Goal: Information Seeking & Learning: Find specific page/section

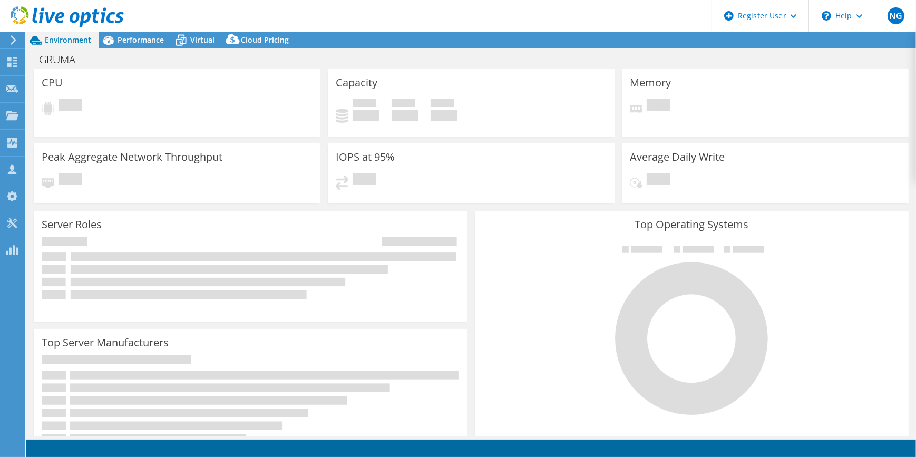
select select "USWest"
select select "USD"
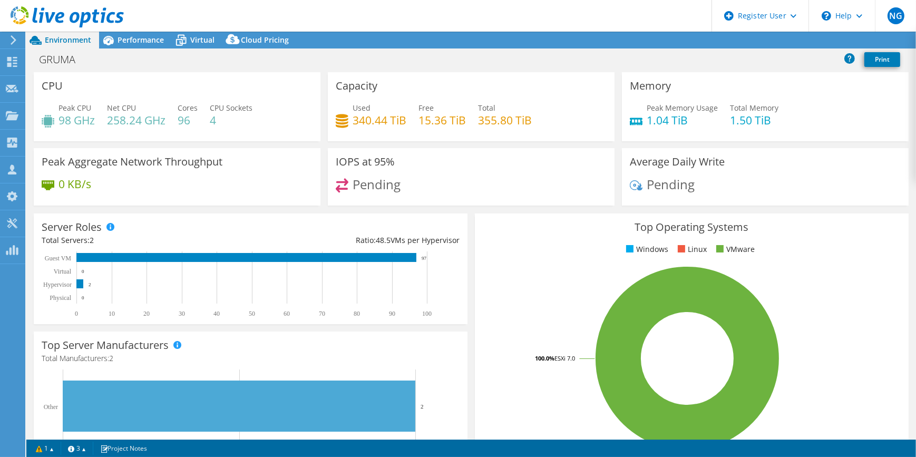
click at [6, 37] on div at bounding box center [12, 39] width 12 height 9
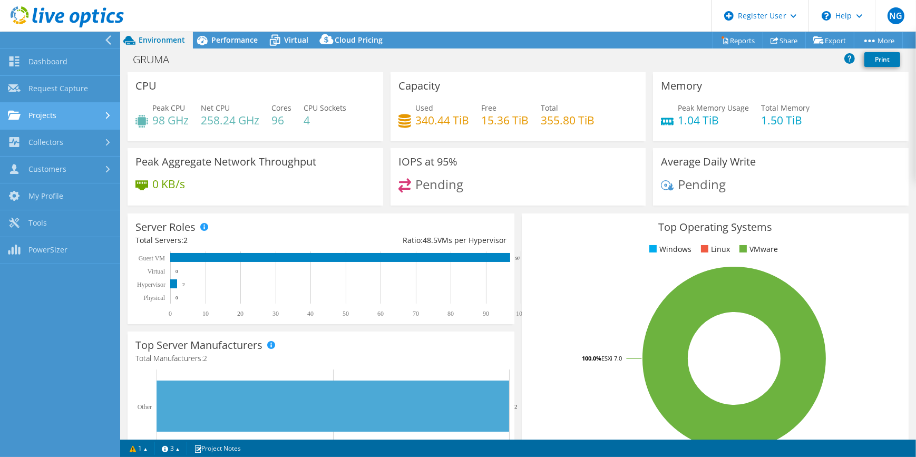
click at [41, 106] on link "Projects" at bounding box center [60, 116] width 120 height 27
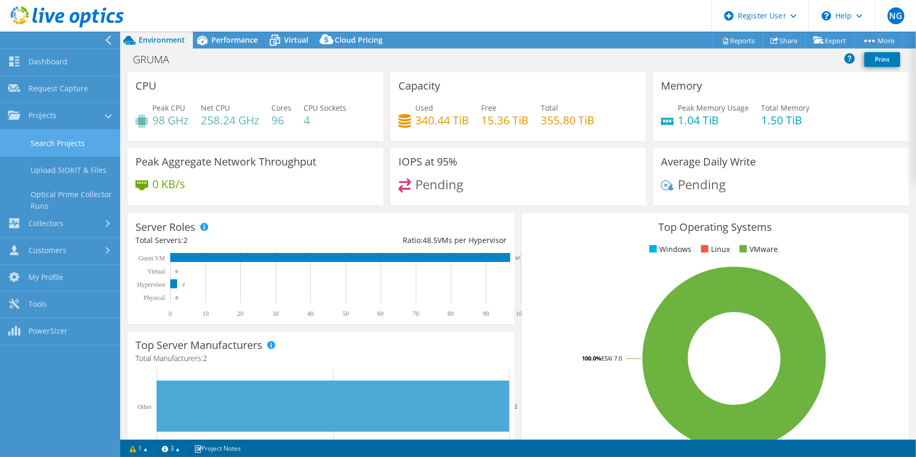
click at [71, 146] on link "Search Projects" at bounding box center [60, 143] width 120 height 27
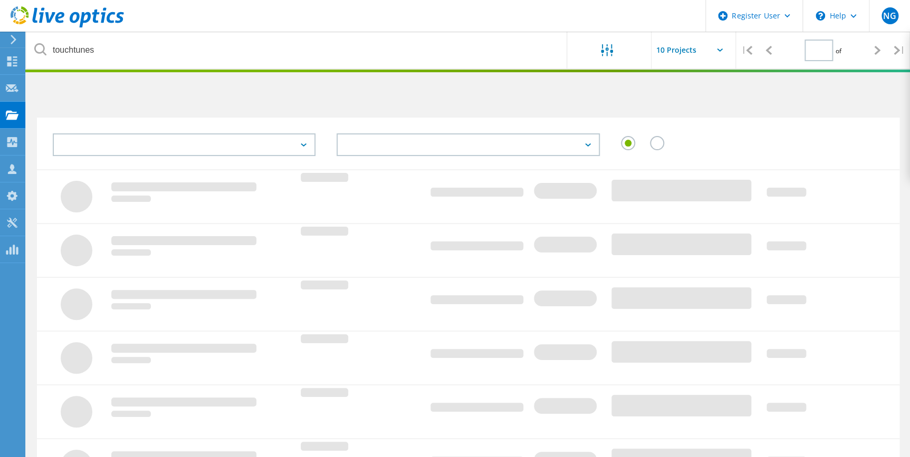
type input "1"
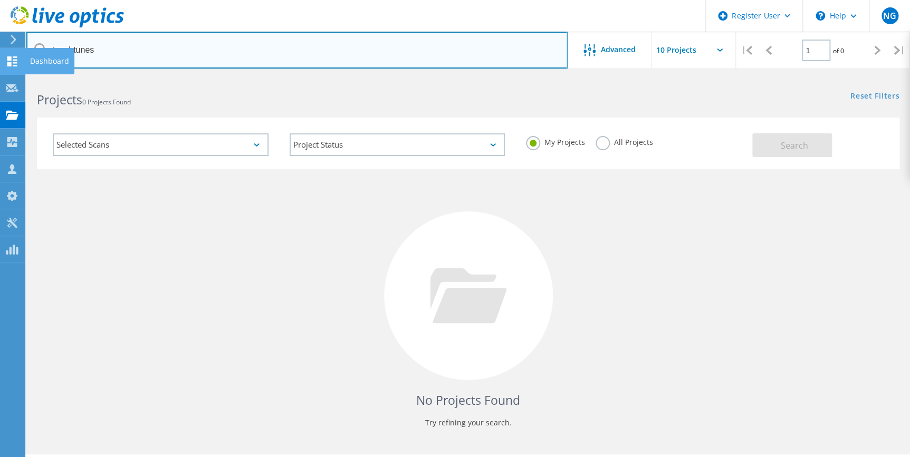
drag, startPoint x: 110, startPoint y: 51, endPoint x: 5, endPoint y: 54, distance: 105.0
click at [5, 76] on div "Register User \n Help Explore Helpful Articles Contact Support NG Dell User Nao…" at bounding box center [455, 281] width 910 height 410
click at [125, 37] on input "touchtunes" at bounding box center [296, 50] width 541 height 37
drag, startPoint x: 117, startPoint y: 52, endPoint x: 52, endPoint y: 56, distance: 65.0
click at [52, 56] on input "touchtunes" at bounding box center [296, 50] width 541 height 37
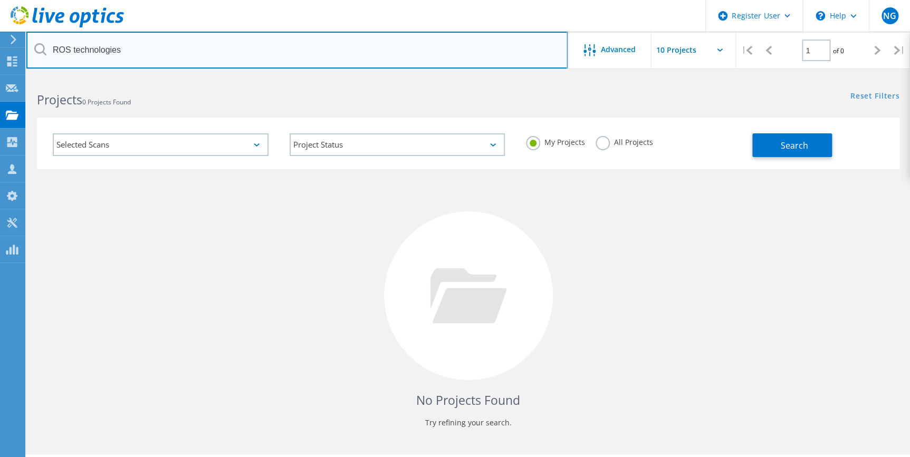
type input "ROS technologies"
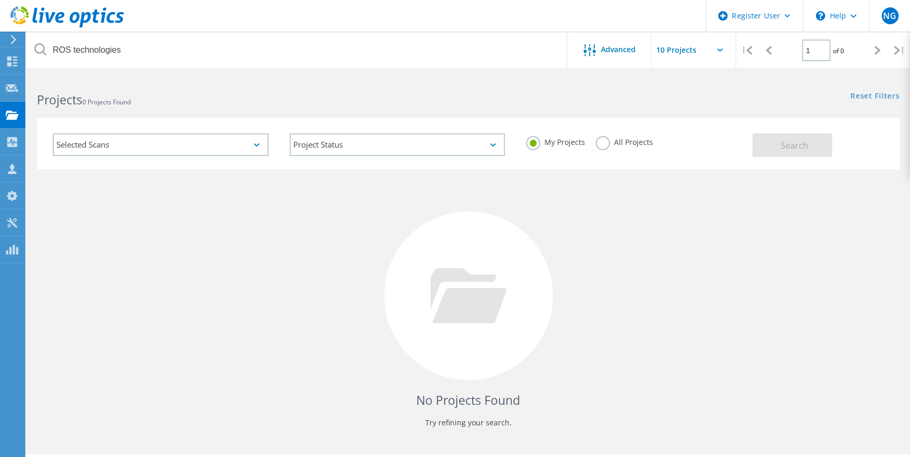
click at [609, 136] on label "All Projects" at bounding box center [623, 141] width 57 height 10
click at [0, 0] on input "All Projects" at bounding box center [0, 0] width 0 height 0
click at [793, 142] on span "Search" at bounding box center [793, 146] width 27 height 12
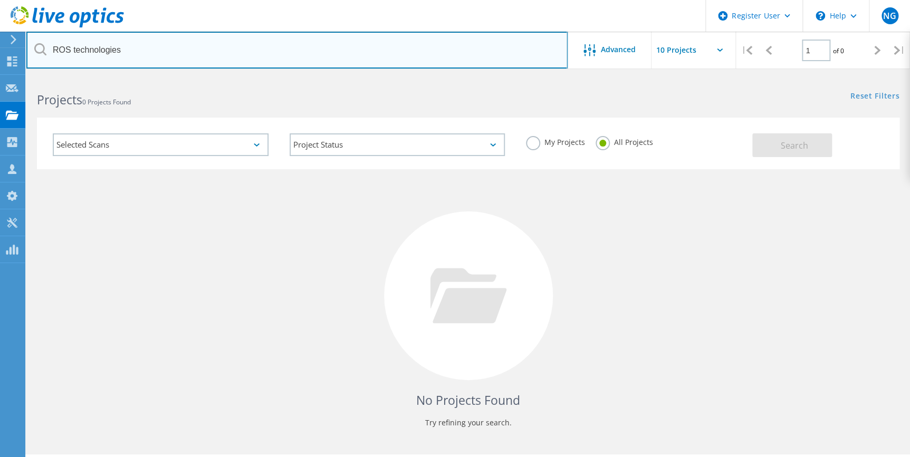
drag, startPoint x: 158, startPoint y: 55, endPoint x: 34, endPoint y: 42, distance: 124.6
click at [34, 42] on input "ROS technologies" at bounding box center [296, 50] width 541 height 37
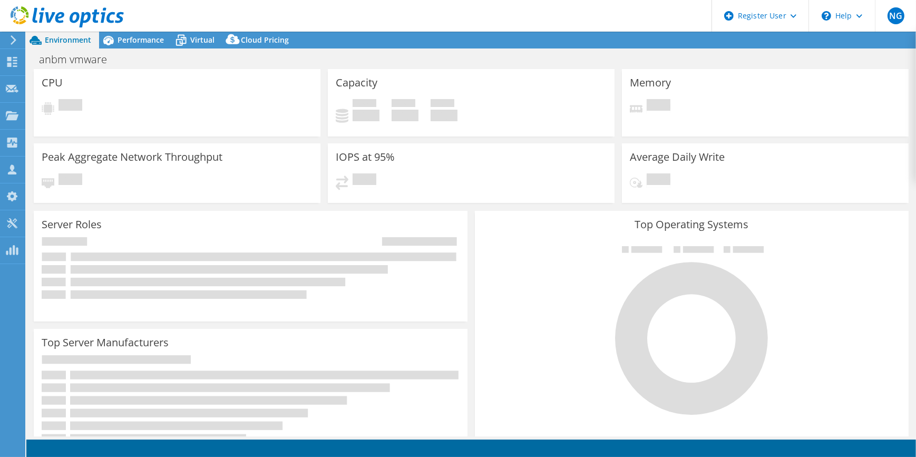
select select "USD"
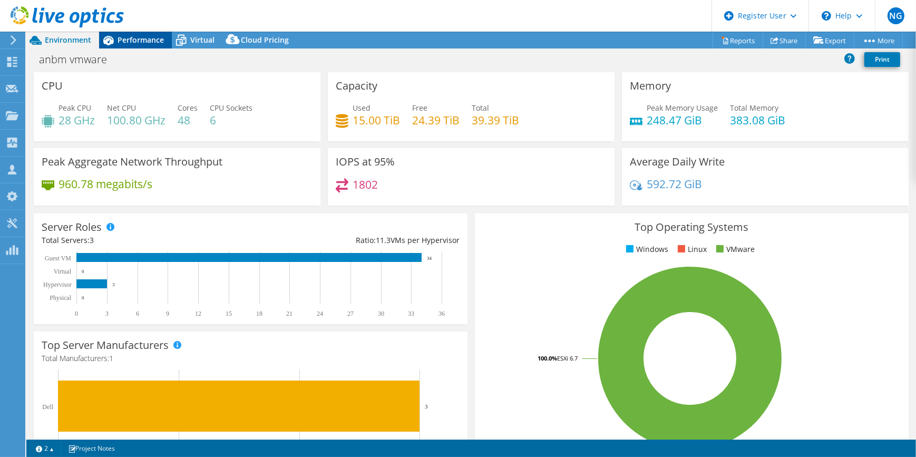
click at [130, 41] on span "Performance" at bounding box center [141, 40] width 46 height 10
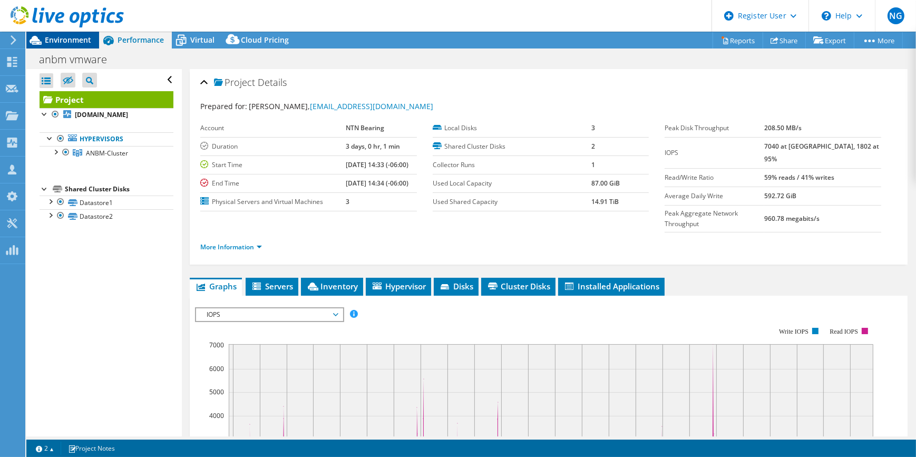
click at [69, 41] on span "Environment" at bounding box center [68, 40] width 46 height 10
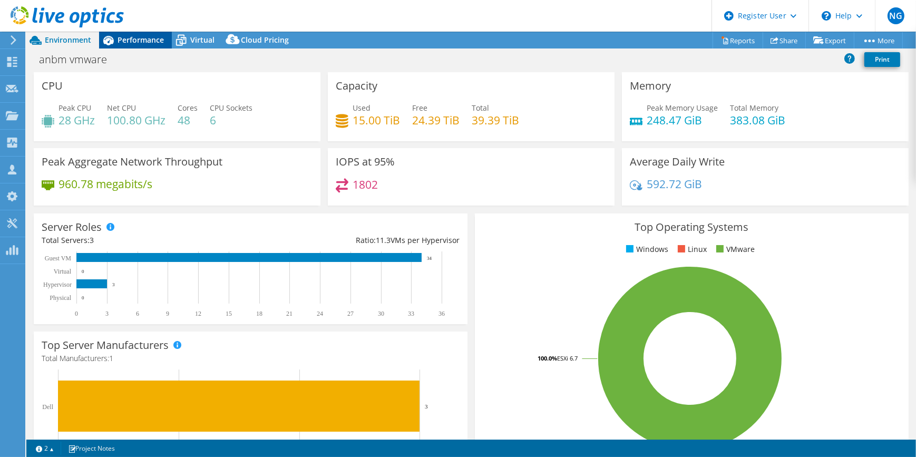
click at [134, 42] on span "Performance" at bounding box center [141, 40] width 46 height 10
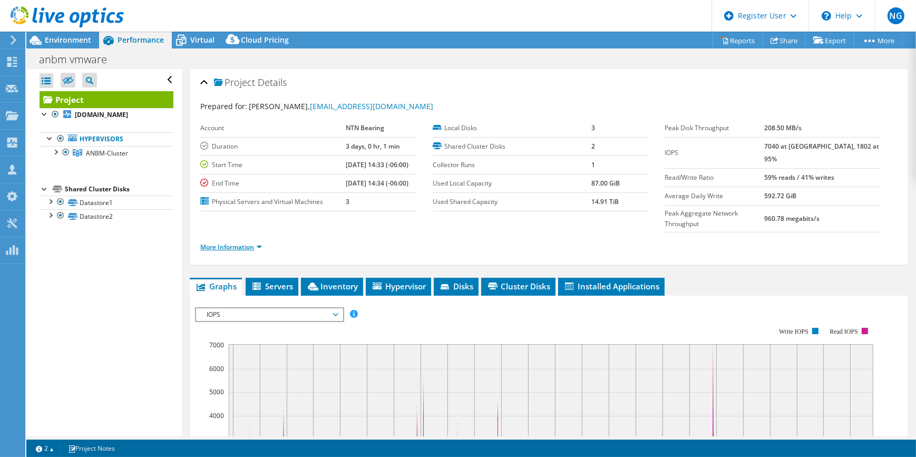
click at [255, 243] on link "More Information" at bounding box center [231, 247] width 62 height 9
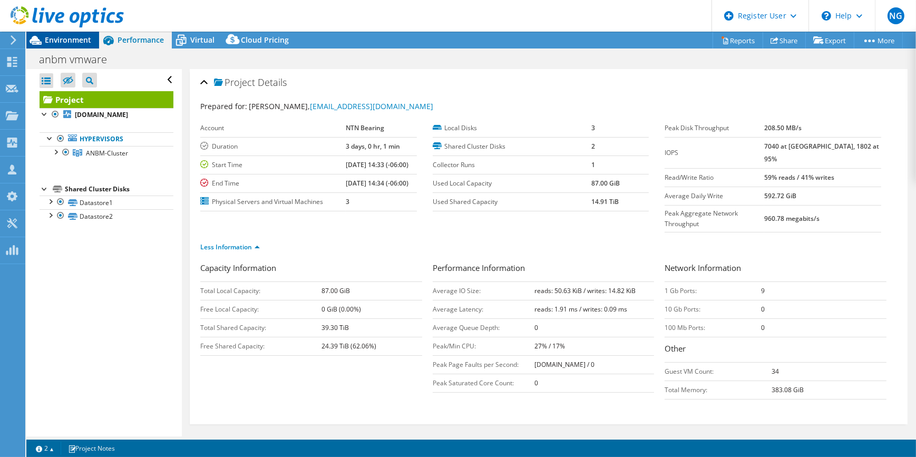
click at [46, 37] on span "Environment" at bounding box center [68, 40] width 46 height 10
